Goal: Task Accomplishment & Management: Manage account settings

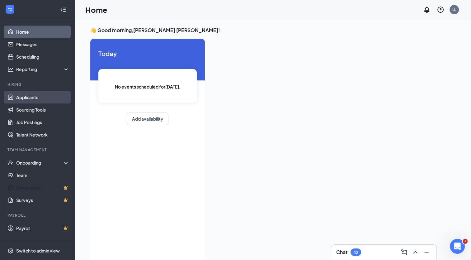
click at [38, 99] on link "Applicants" at bounding box center [42, 97] width 53 height 12
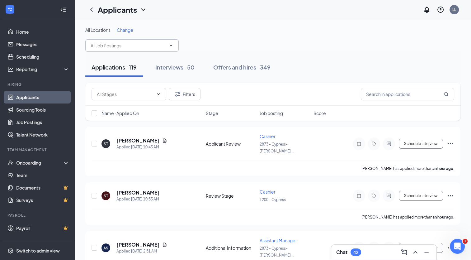
click at [171, 45] on icon "ChevronDown" at bounding box center [170, 45] width 5 height 5
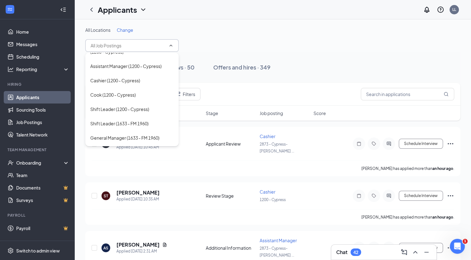
scroll to position [29, 0]
click at [137, 66] on div "Assistant Manager (1200 - Cypress)" at bounding box center [125, 66] width 71 height 7
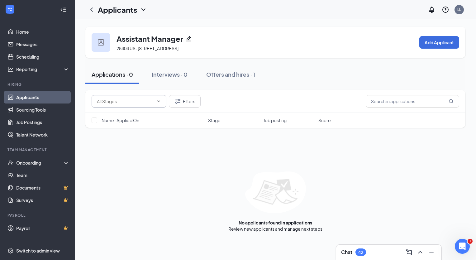
click at [159, 101] on icon "ChevronDown" at bounding box center [158, 101] width 5 height 5
click at [154, 147] on div "Filters Name · Applied On Stage Job posting Score No applicants found in applic…" at bounding box center [275, 161] width 380 height 142
click at [91, 9] on icon "ChevronLeft" at bounding box center [91, 9] width 7 height 7
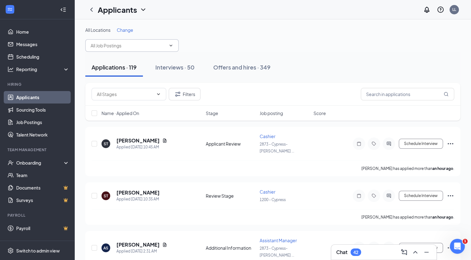
click at [176, 49] on span at bounding box center [131, 45] width 93 height 12
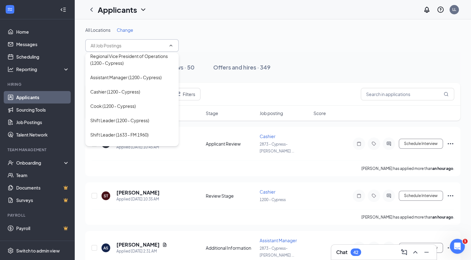
scroll to position [18, 0]
click at [133, 121] on div "Shift Leader (1200 - Cypress)" at bounding box center [119, 119] width 59 height 7
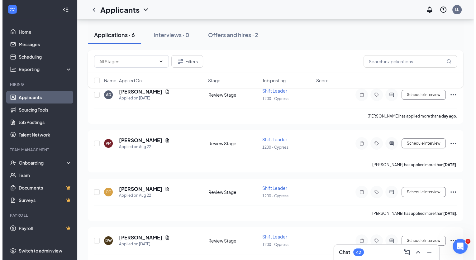
scroll to position [56, 0]
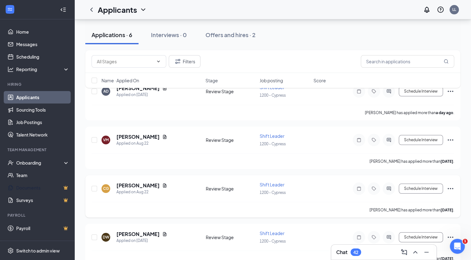
click at [163, 183] on icon "Document" at bounding box center [164, 185] width 3 height 4
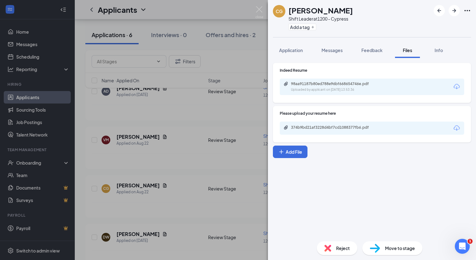
click at [318, 83] on div "98aa91187b80ed788e96bf668654746e.pdf" at bounding box center [334, 83] width 87 height 5
